Goal: Task Accomplishment & Management: Complete application form

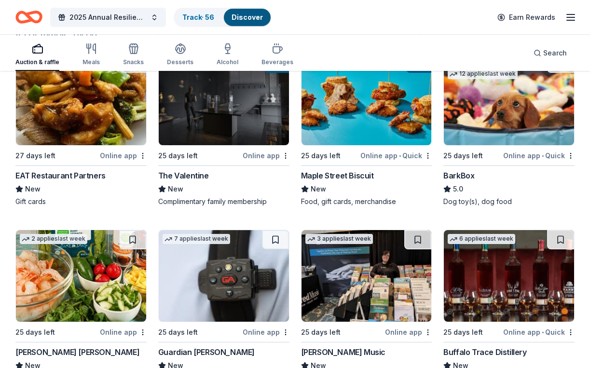
scroll to position [128, 0]
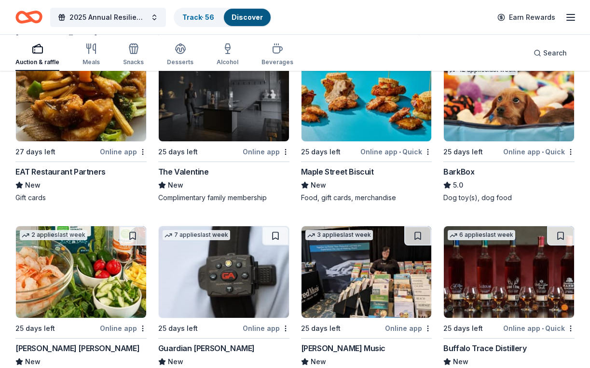
click at [491, 140] on img at bounding box center [509, 96] width 130 height 92
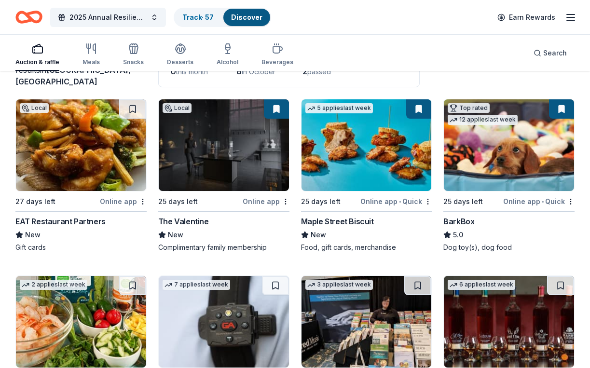
scroll to position [0, 0]
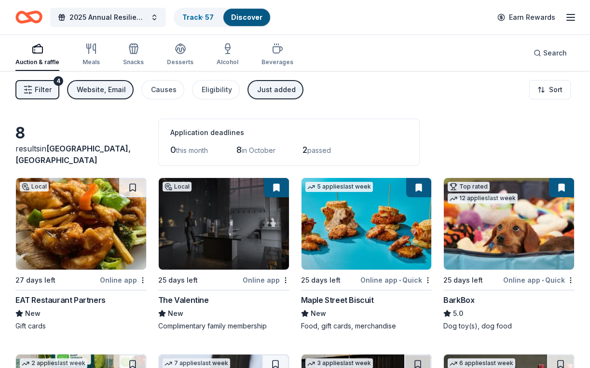
click at [59, 93] on button "Filter 4" at bounding box center [37, 89] width 44 height 19
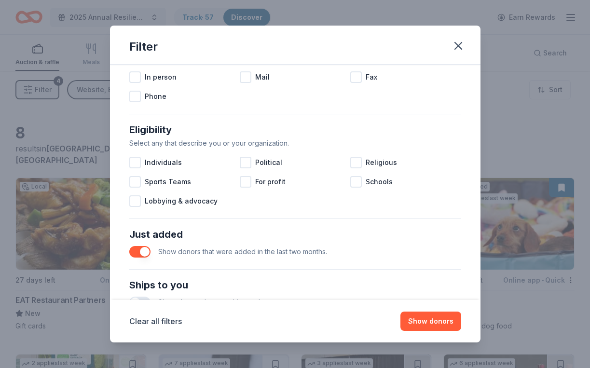
scroll to position [223, 0]
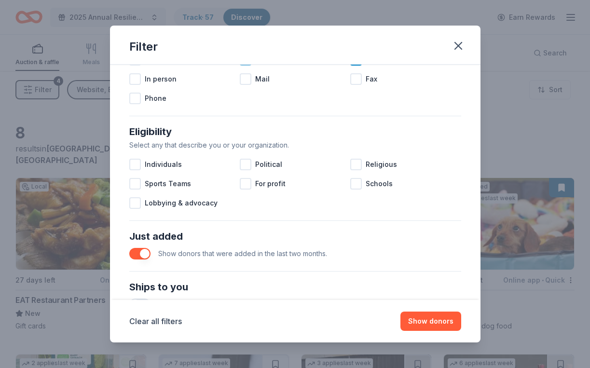
click at [242, 62] on icon at bounding box center [245, 59] width 6 height 4
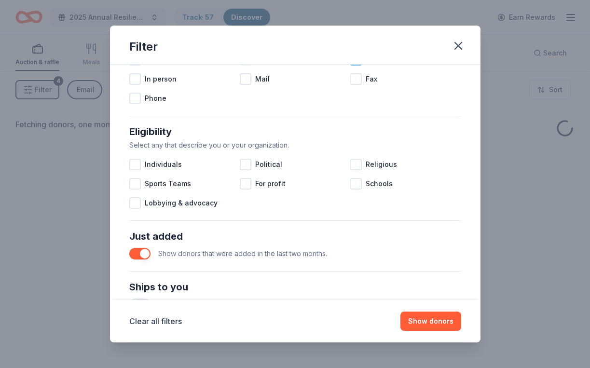
click at [358, 65] on icon at bounding box center [356, 60] width 10 height 10
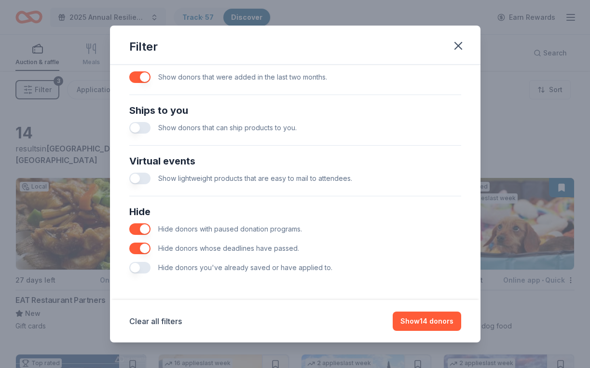
scroll to position [435, 0]
click at [129, 87] on div "Show donors that were added in the last two months." at bounding box center [295, 77] width 332 height 19
click at [129, 83] on button "button" at bounding box center [139, 77] width 21 height 12
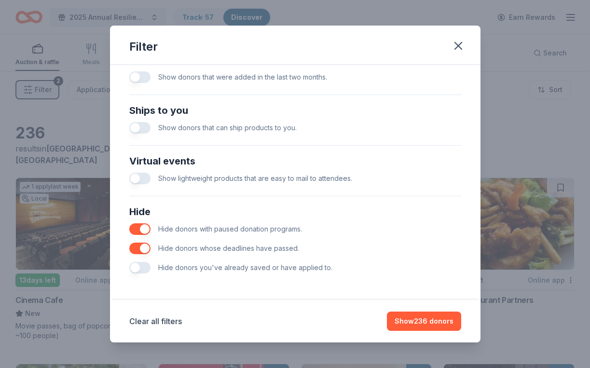
scroll to position [491, 0]
click at [434, 318] on button "Show 236 donors" at bounding box center [424, 321] width 74 height 19
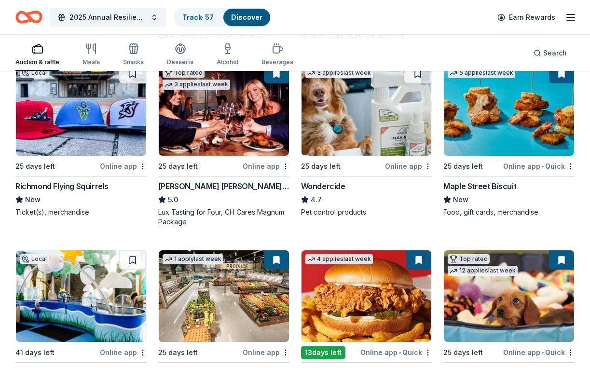
scroll to position [487, 0]
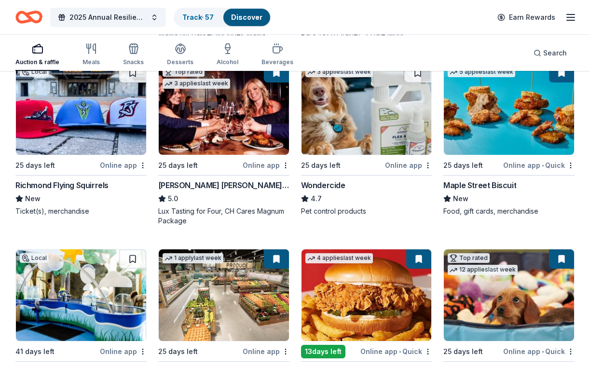
click at [82, 155] on img at bounding box center [81, 109] width 130 height 92
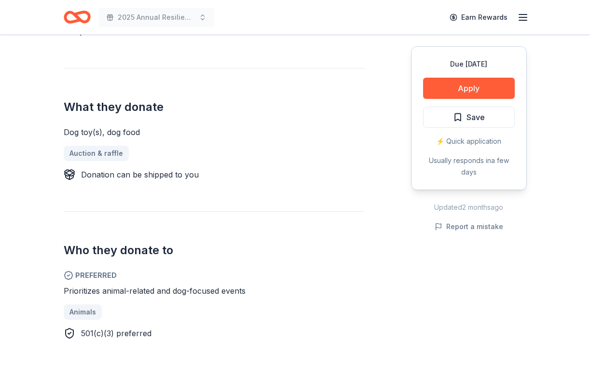
scroll to position [368, 0]
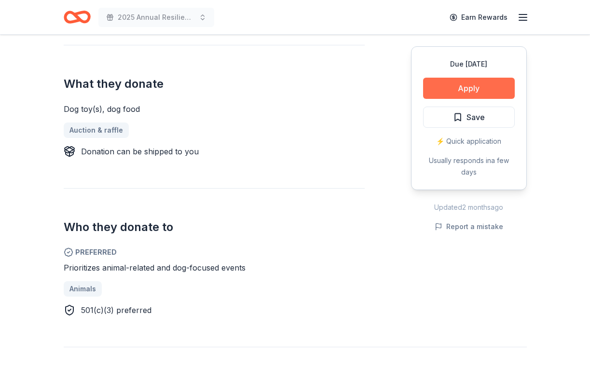
click at [455, 95] on button "Apply" at bounding box center [469, 88] width 92 height 21
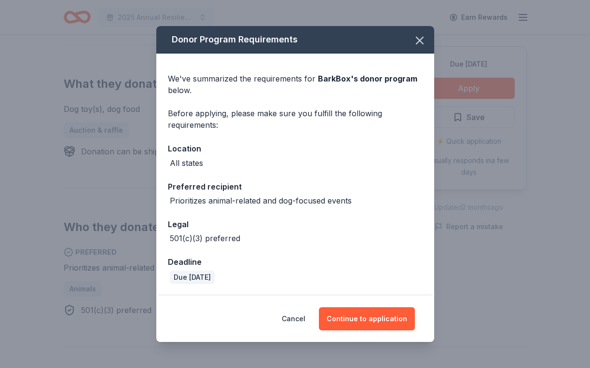
scroll to position [39, 0]
click at [365, 313] on button "Continue to application" at bounding box center [367, 318] width 96 height 23
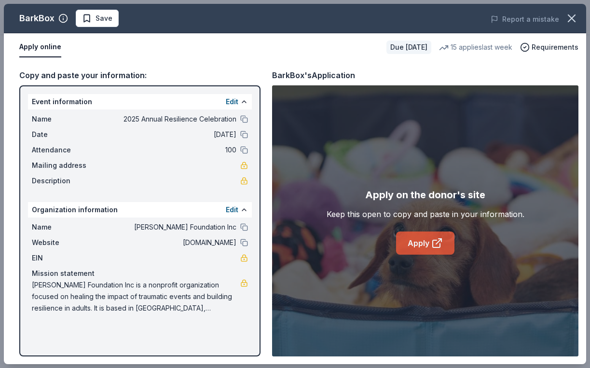
click at [429, 245] on link "Apply" at bounding box center [425, 242] width 58 height 23
click at [112, 21] on span "Save" at bounding box center [103, 19] width 17 height 12
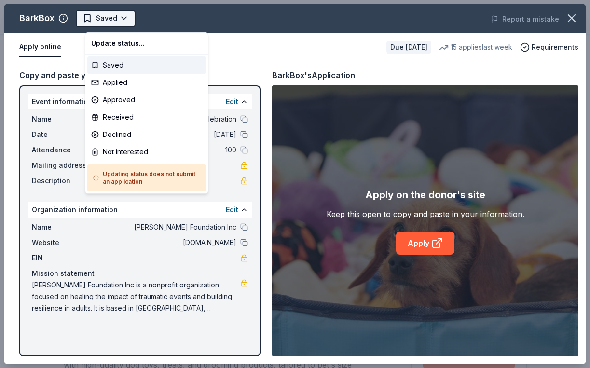
scroll to position [0, 0]
click at [115, 91] on div "Applied" at bounding box center [146, 82] width 119 height 17
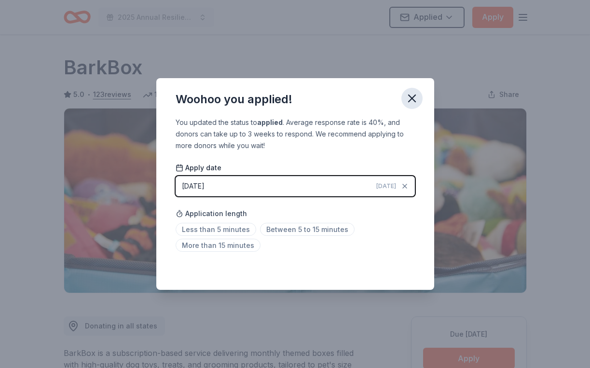
click at [415, 95] on icon "button" at bounding box center [411, 98] width 7 height 7
